Goal: Contribute content: Add original content to the website for others to see

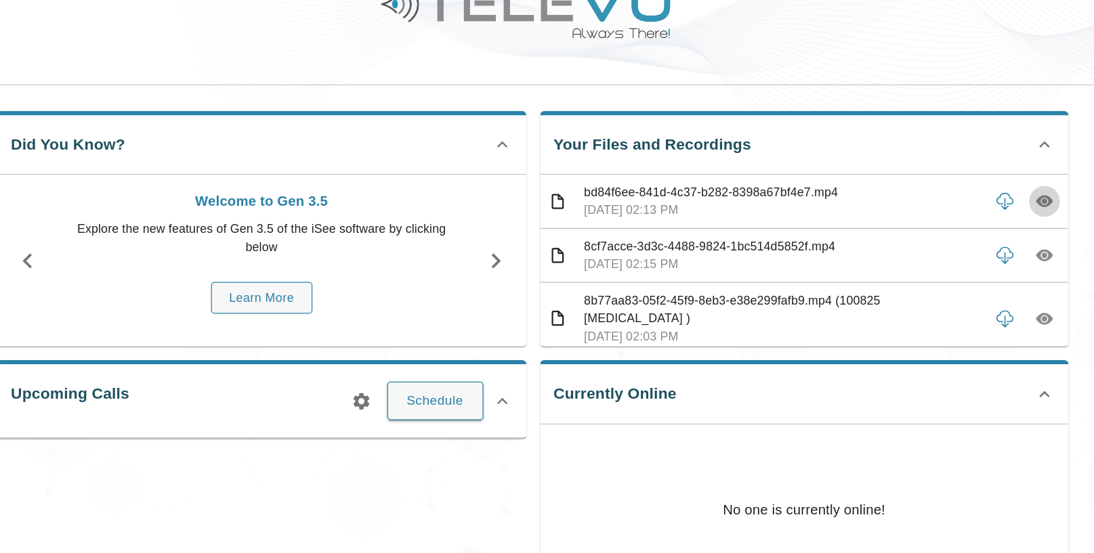
click at [1052, 224] on icon "button" at bounding box center [1055, 223] width 14 height 14
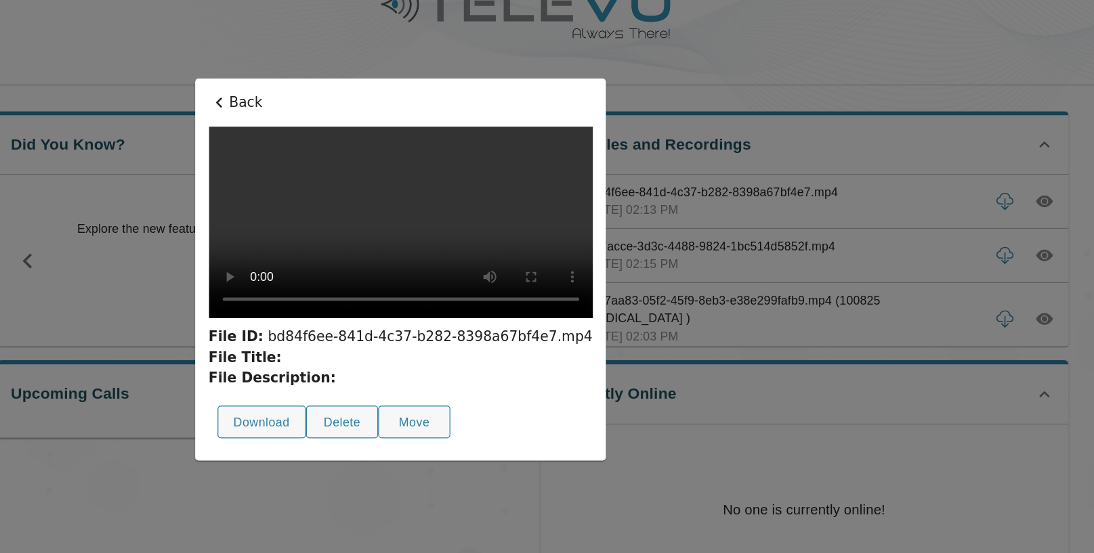
click at [396, 137] on icon at bounding box center [404, 145] width 16 height 16
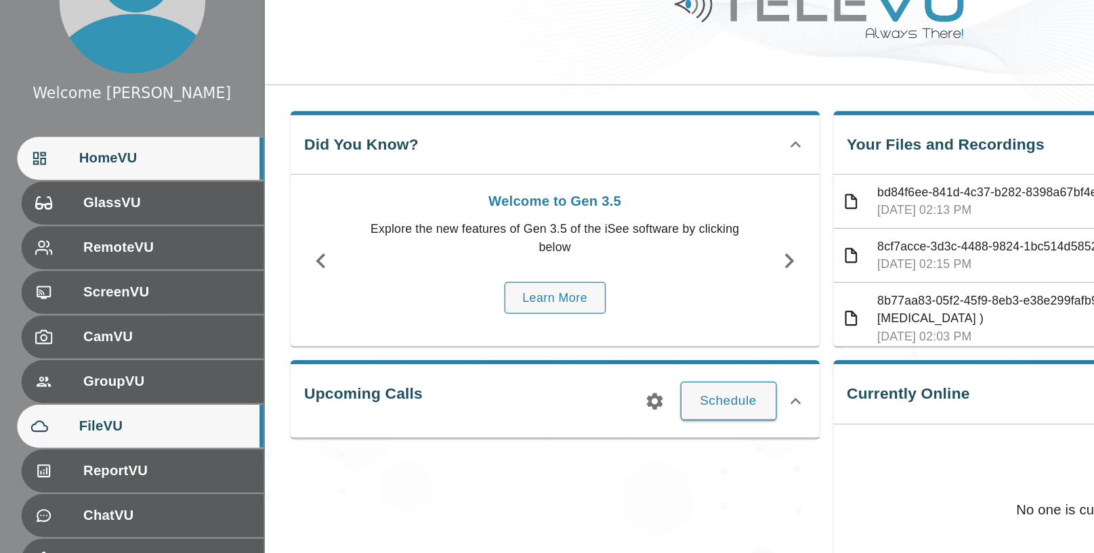
click at [68, 396] on span "FileVU" at bounding box center [129, 400] width 135 height 16
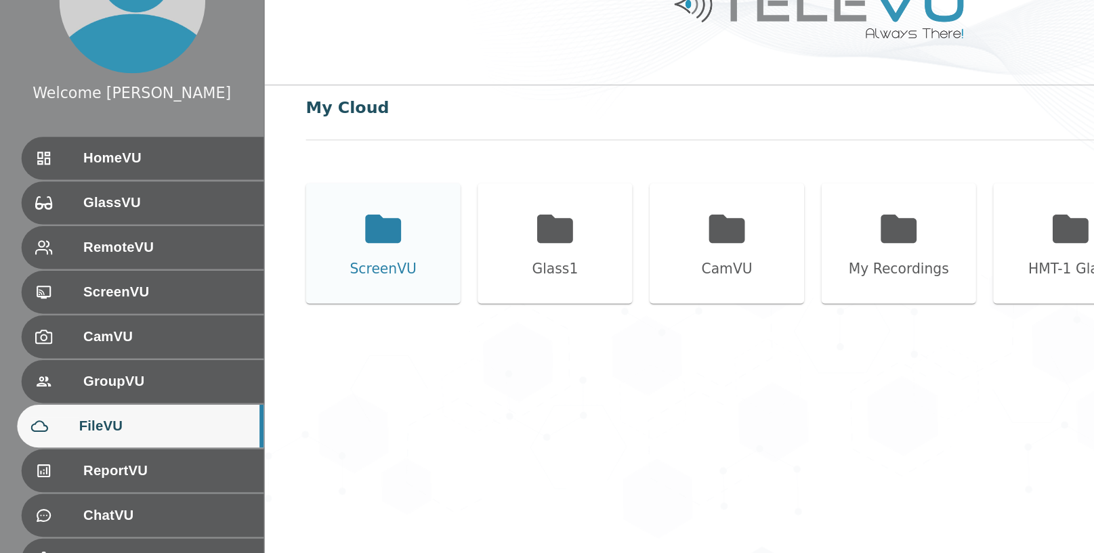
click at [290, 252] on icon at bounding box center [302, 244] width 28 height 22
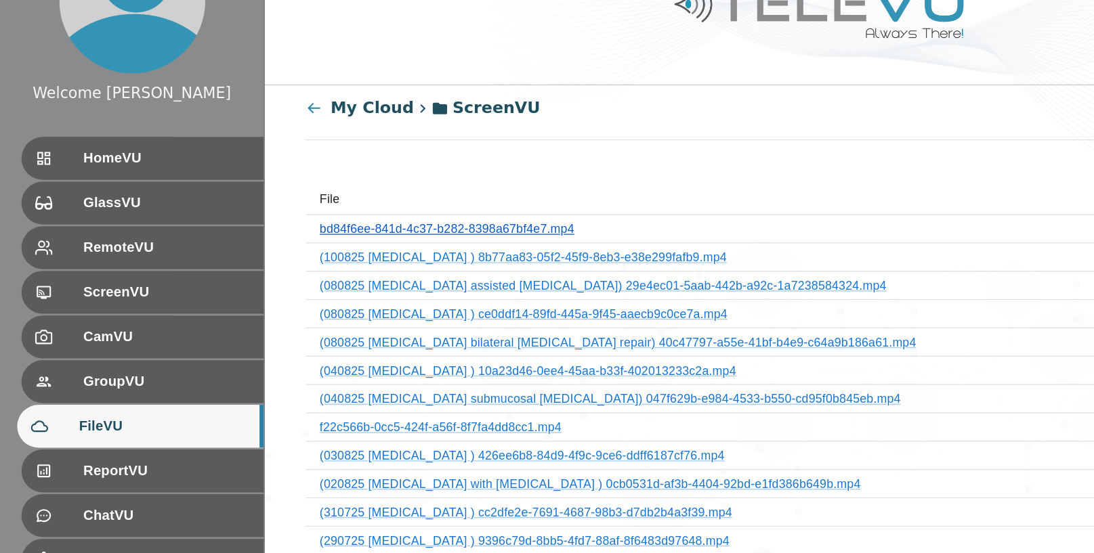
click at [410, 242] on link "bd84f6ee-841d-4c37-b282-8398a67bf4e7.mp4" at bounding box center [352, 244] width 200 height 11
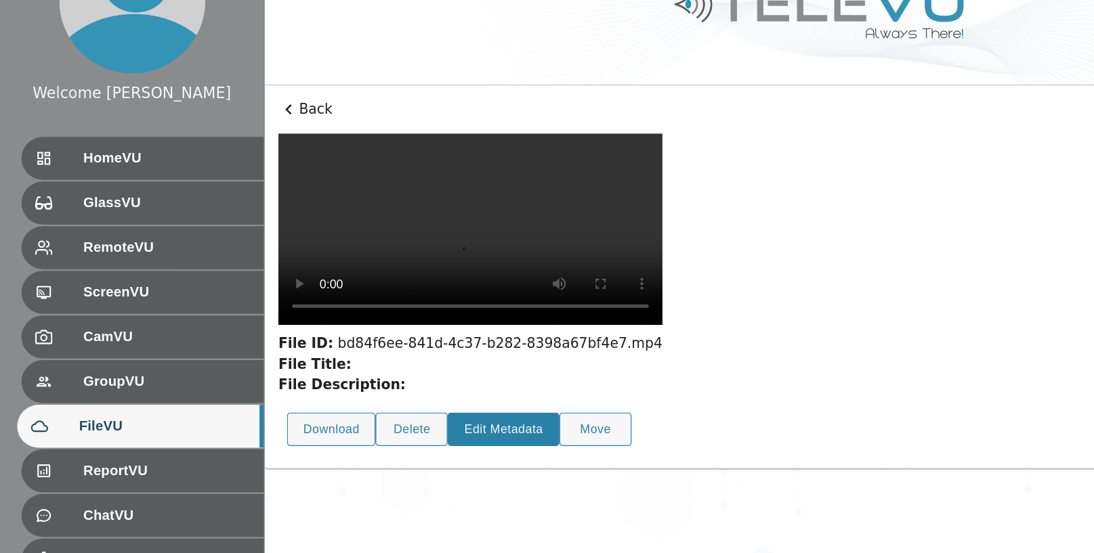
click at [387, 389] on button "Edit Metadata" at bounding box center [397, 402] width 88 height 26
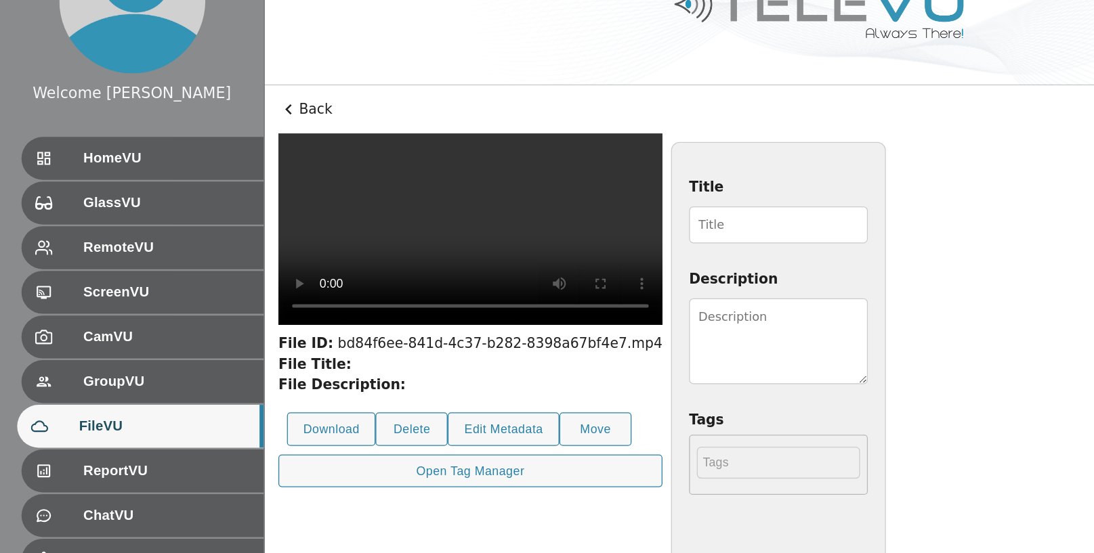
click at [684, 236] on input "Title" at bounding box center [613, 241] width 141 height 29
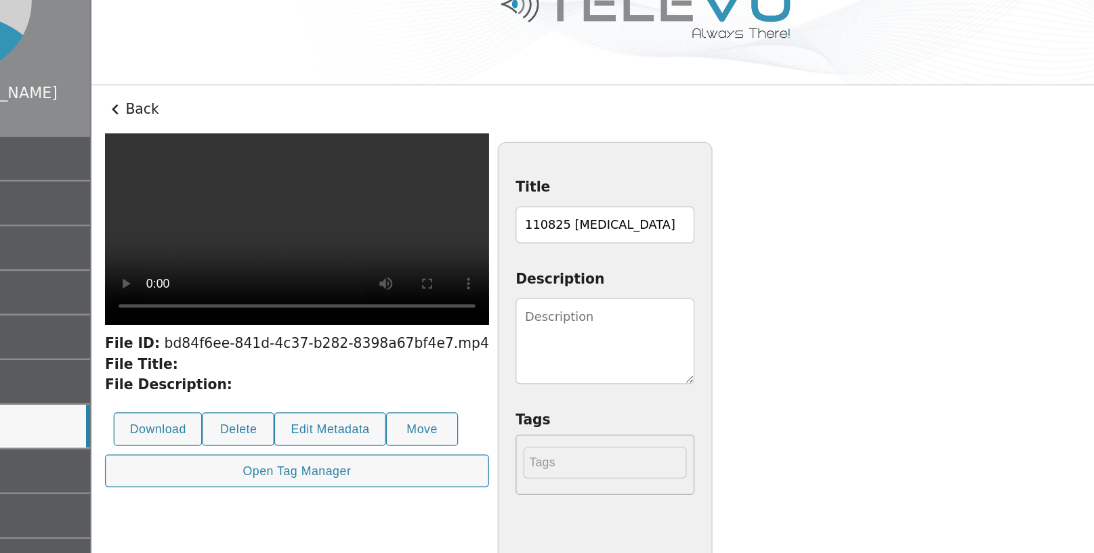
scroll to position [0, 37]
type input "110825 [MEDICAL_DATA]"
click at [684, 330] on textarea "Description" at bounding box center [613, 333] width 141 height 68
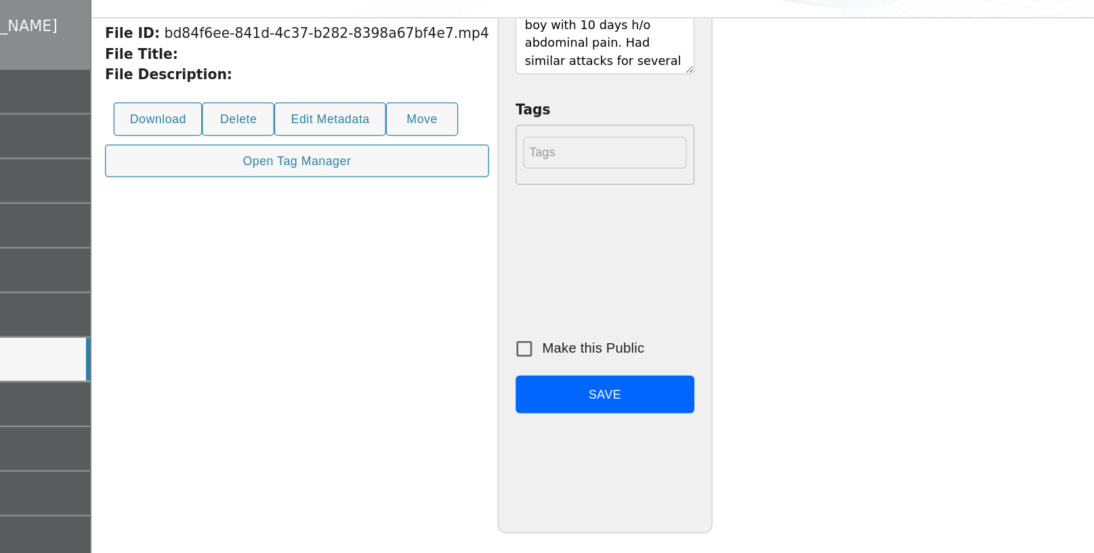
scroll to position [193, 0]
type textarea "[DEMOGRAPHIC_DATA] boy with 10 days h/o abdominal pain. Had similar attacks for…"
click at [564, 389] on input "Make this Public" at bounding box center [550, 391] width 28 height 28
checkbox input "true"
click at [684, 433] on button "Save" at bounding box center [613, 427] width 141 height 30
